Goal: Check status: Check status

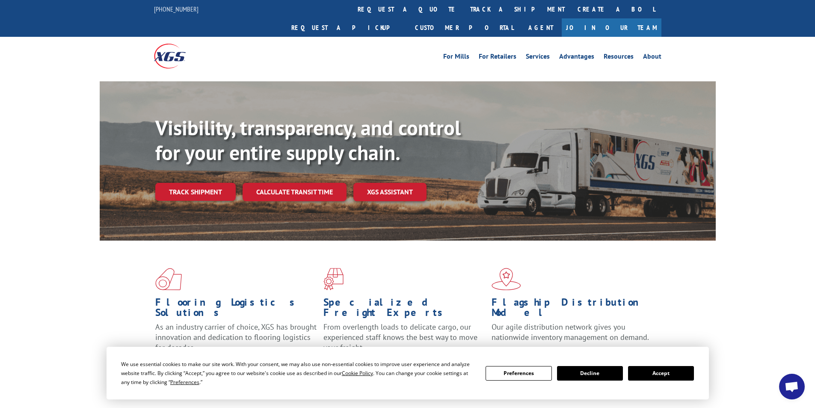
click at [654, 370] on button "Accept" at bounding box center [661, 373] width 66 height 15
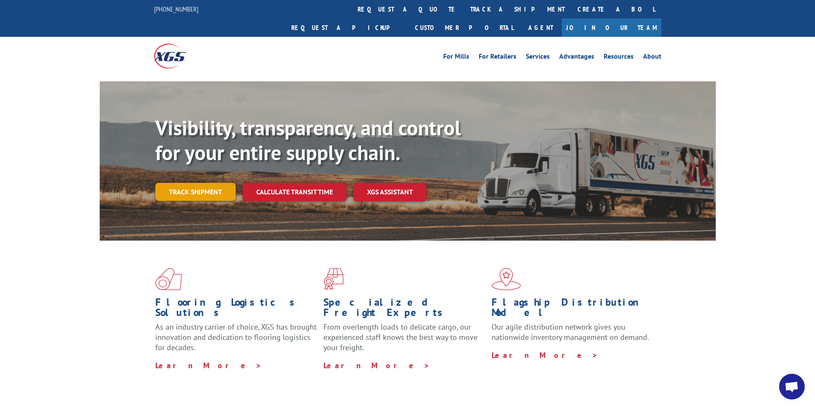
click at [196, 183] on link "Track shipment" at bounding box center [195, 192] width 80 height 18
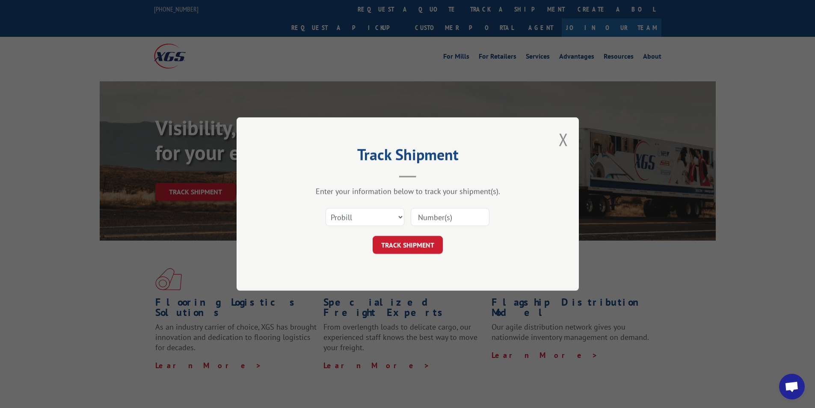
click at [445, 219] on input at bounding box center [450, 217] width 79 height 18
type input "2875265"
click at [421, 240] on button "TRACK SHIPMENT" at bounding box center [408, 245] width 70 height 18
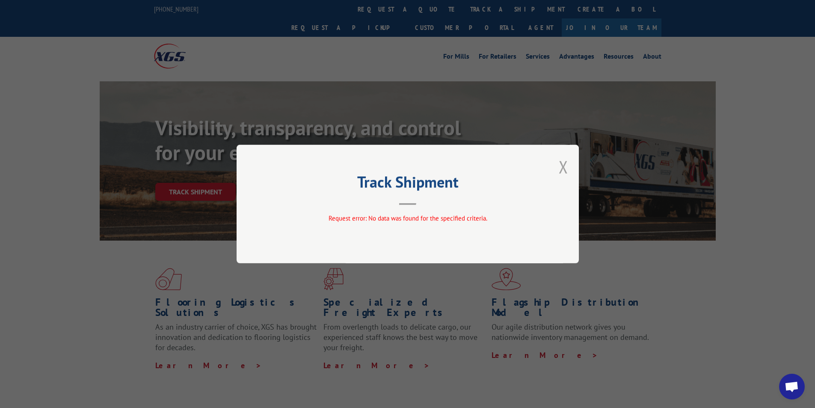
click at [561, 164] on button "Close modal" at bounding box center [563, 166] width 9 height 23
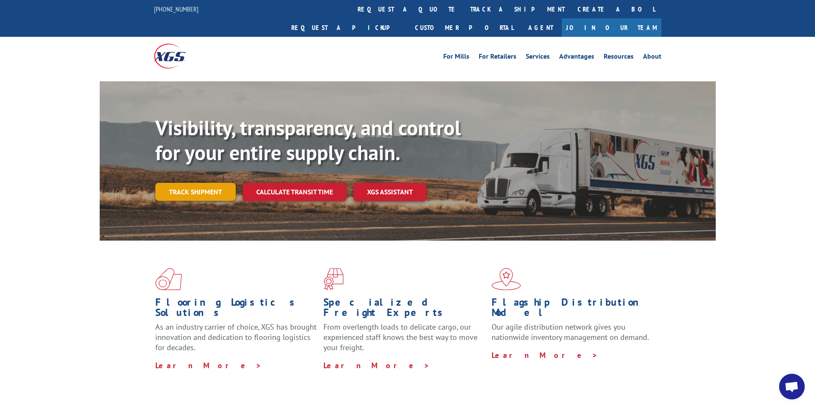
click at [190, 183] on link "Track shipment" at bounding box center [195, 192] width 80 height 18
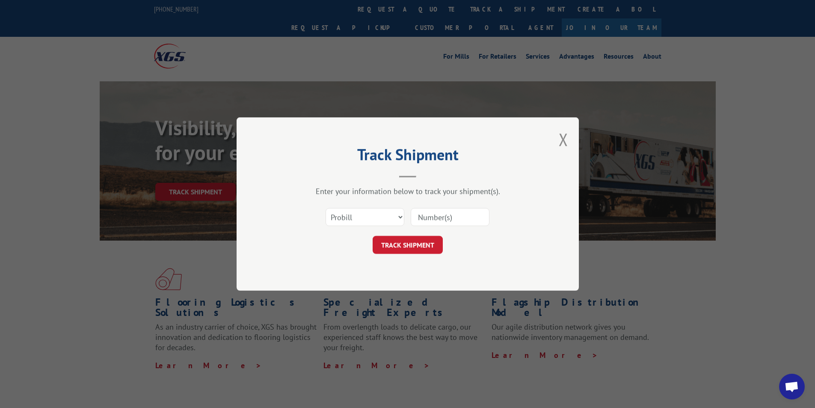
click at [454, 213] on input at bounding box center [450, 217] width 79 height 18
type input "2875265"
click at [415, 243] on button "TRACK SHIPMENT" at bounding box center [408, 245] width 70 height 18
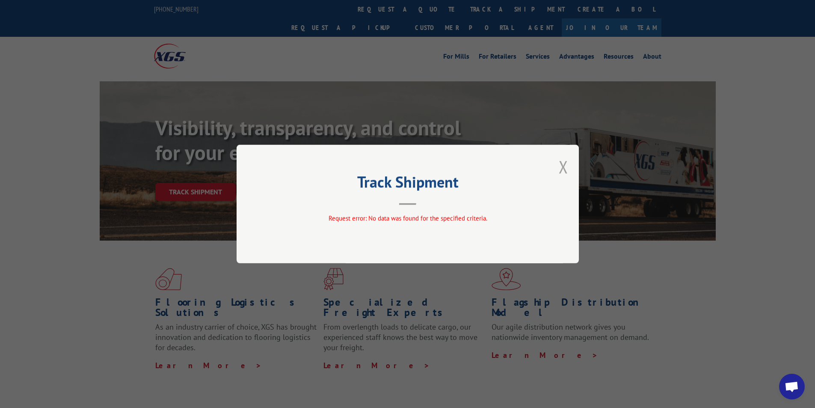
click at [562, 167] on button "Close modal" at bounding box center [563, 166] width 9 height 23
